Goal: Task Accomplishment & Management: Manage account settings

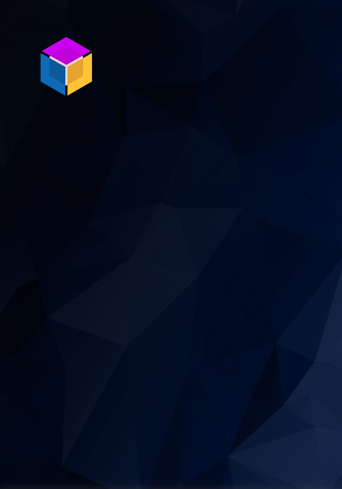
click at [79, 61] on img at bounding box center [66, 66] width 64 height 64
click at [69, 72] on img at bounding box center [66, 66] width 64 height 64
click at [79, 85] on img at bounding box center [66, 66] width 64 height 64
click at [70, 81] on img at bounding box center [66, 66] width 64 height 64
click at [61, 69] on img at bounding box center [66, 66] width 64 height 64
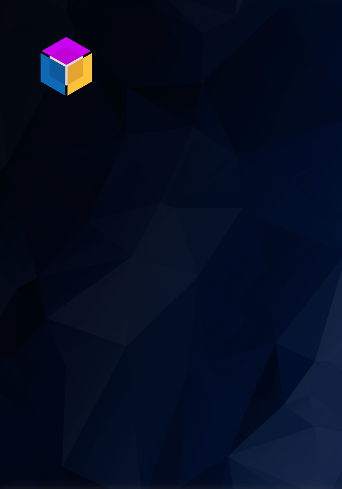
click at [60, 75] on img at bounding box center [66, 66] width 64 height 64
click at [53, 85] on img at bounding box center [66, 66] width 64 height 64
click at [22, 205] on section "P ro S tock WMS" at bounding box center [171, 244] width 342 height 489
click at [61, 86] on img at bounding box center [66, 66] width 64 height 64
click at [56, 91] on img at bounding box center [66, 66] width 64 height 64
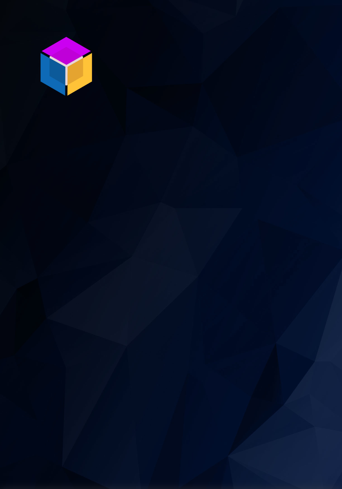
click at [79, 89] on img at bounding box center [66, 66] width 64 height 64
click at [69, 78] on img at bounding box center [66, 66] width 64 height 64
click at [73, 57] on img at bounding box center [66, 66] width 64 height 64
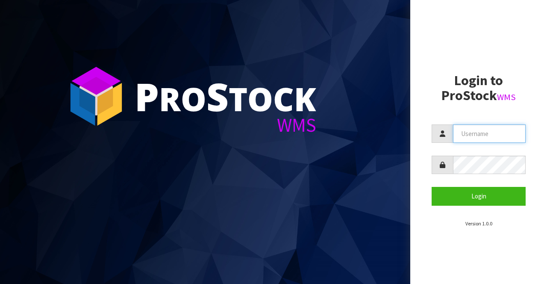
click at [341, 131] on input "text" at bounding box center [489, 133] width 73 height 18
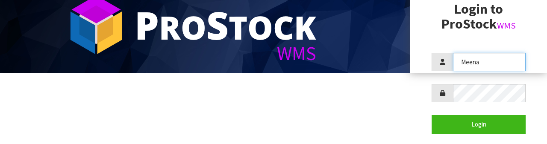
scroll to position [82, 0]
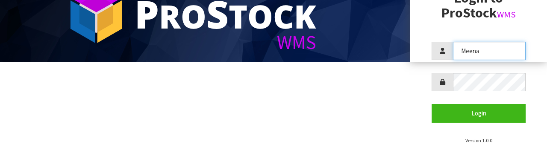
type input "Meena"
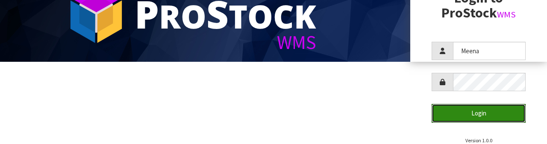
click at [341, 117] on button "Login" at bounding box center [478, 113] width 94 height 18
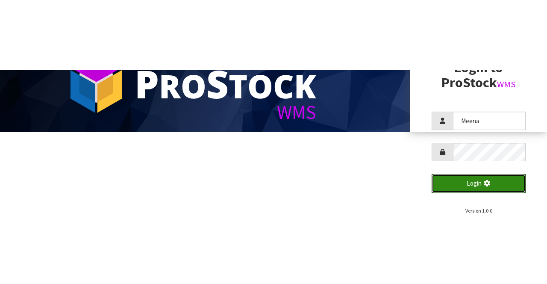
scroll to position [0, 0]
